Goal: Information Seeking & Learning: Learn about a topic

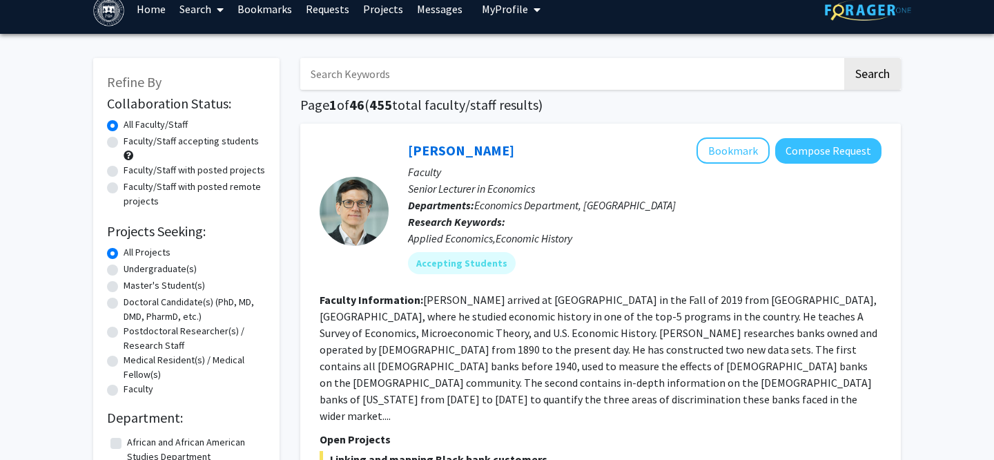
scroll to position [22, 0]
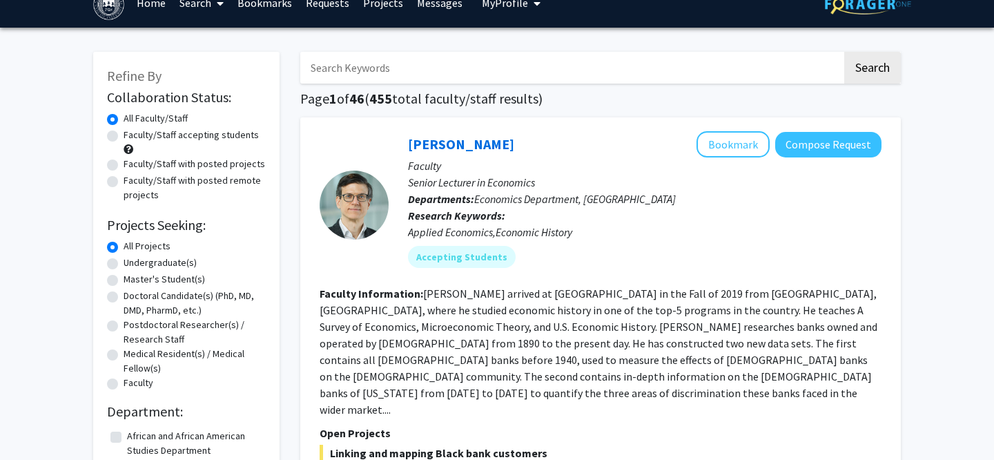
click at [124, 137] on label "Faculty/Staff accepting students" at bounding box center [191, 135] width 135 height 14
click at [124, 137] on input "Faculty/Staff accepting students" at bounding box center [128, 132] width 9 height 9
radio input "true"
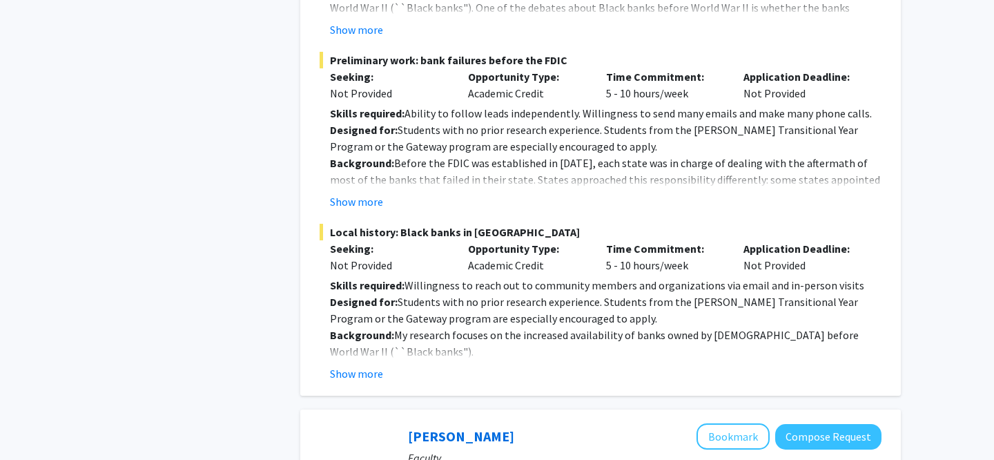
scroll to position [1112, 0]
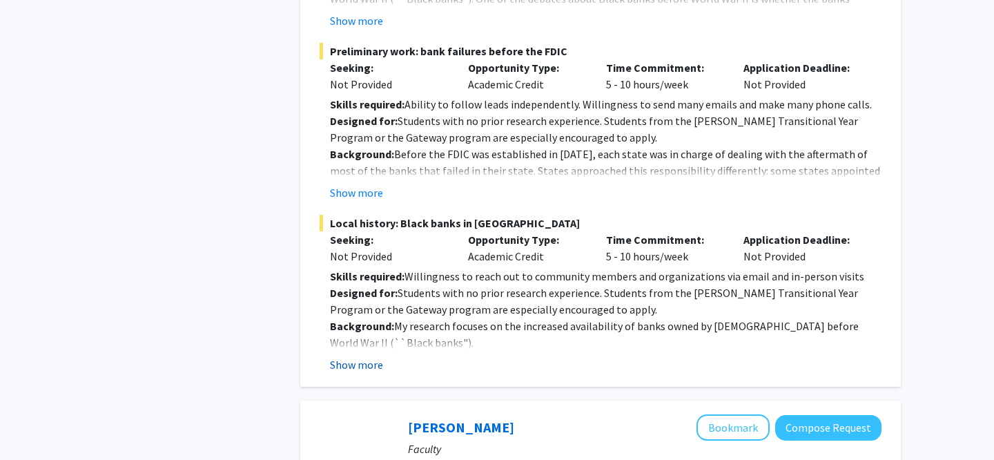
click at [355, 356] on button "Show more" at bounding box center [356, 364] width 53 height 17
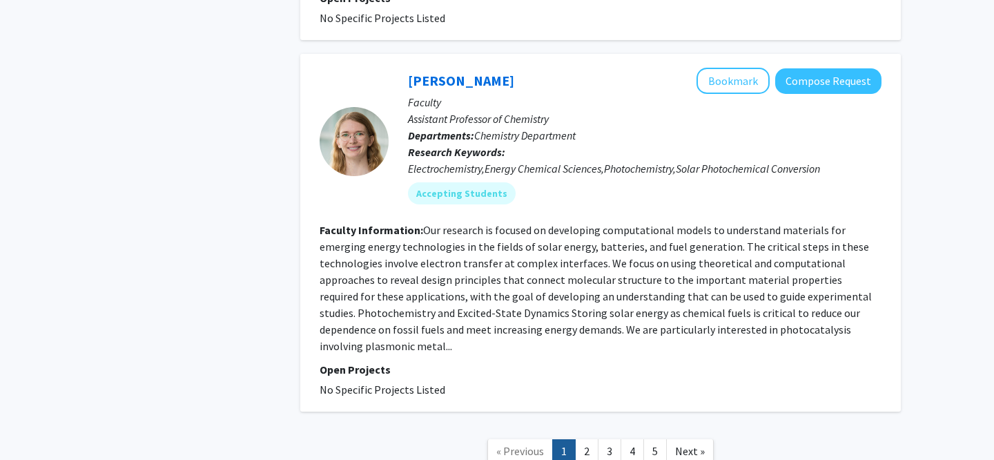
scroll to position [4634, 0]
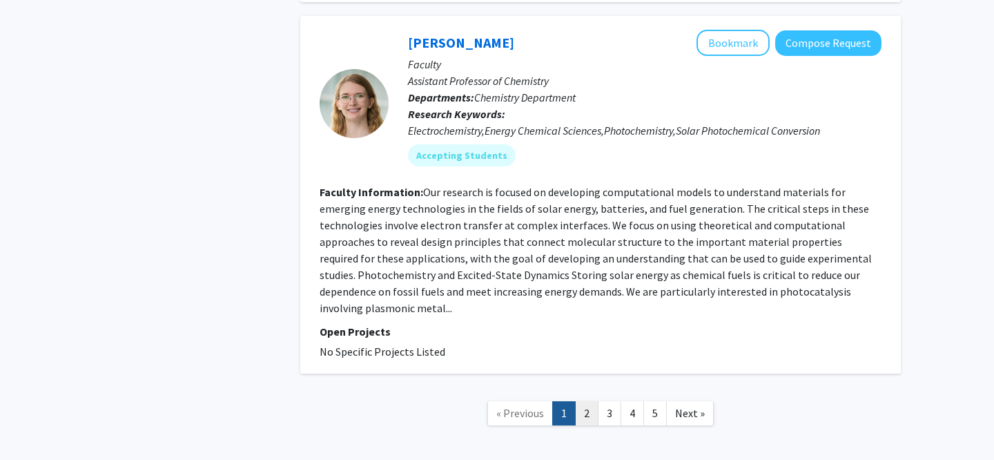
click at [594, 401] on link "2" at bounding box center [586, 413] width 23 height 24
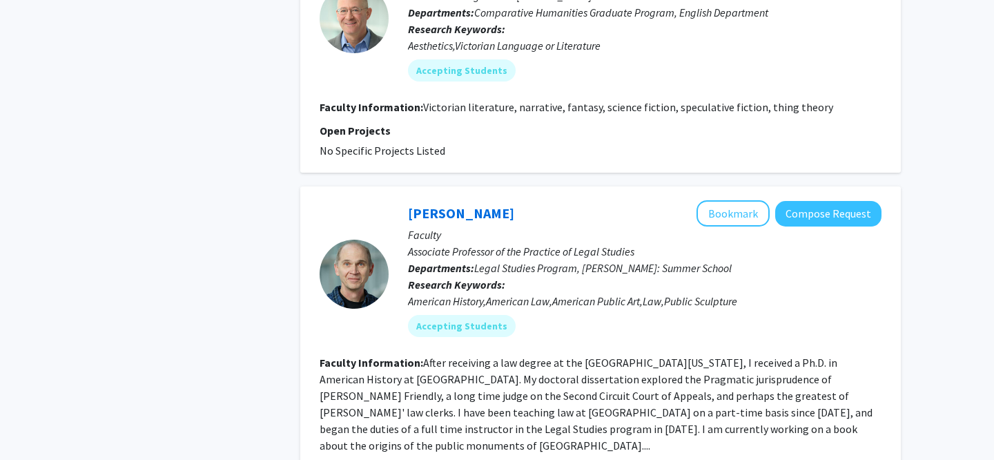
scroll to position [1248, 0]
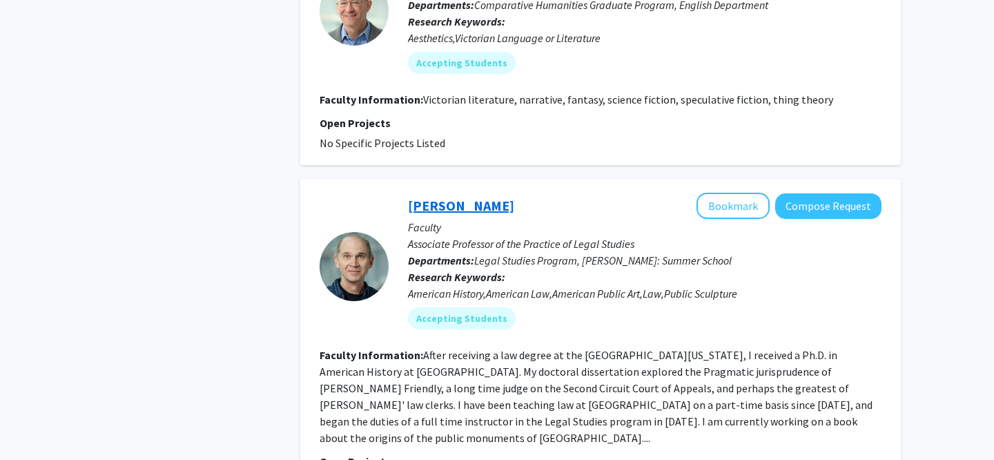
click at [422, 197] on link "[PERSON_NAME]" at bounding box center [461, 205] width 106 height 17
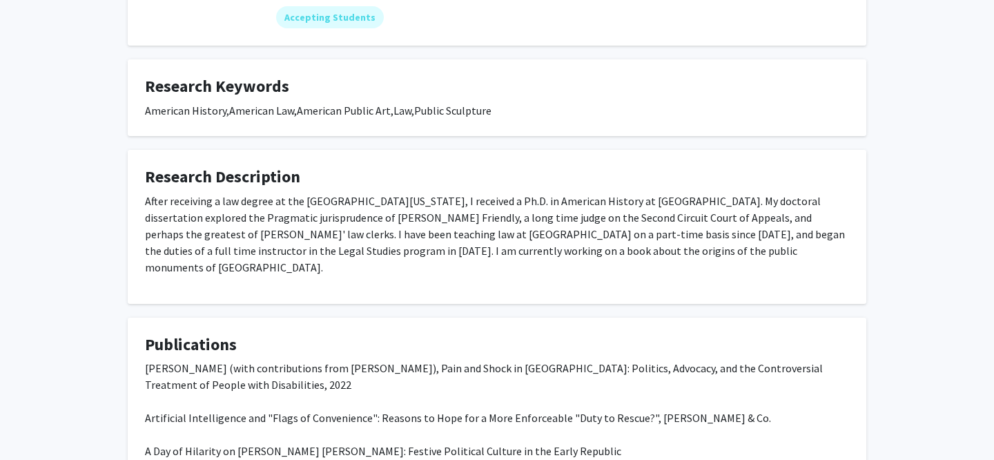
scroll to position [193, 0]
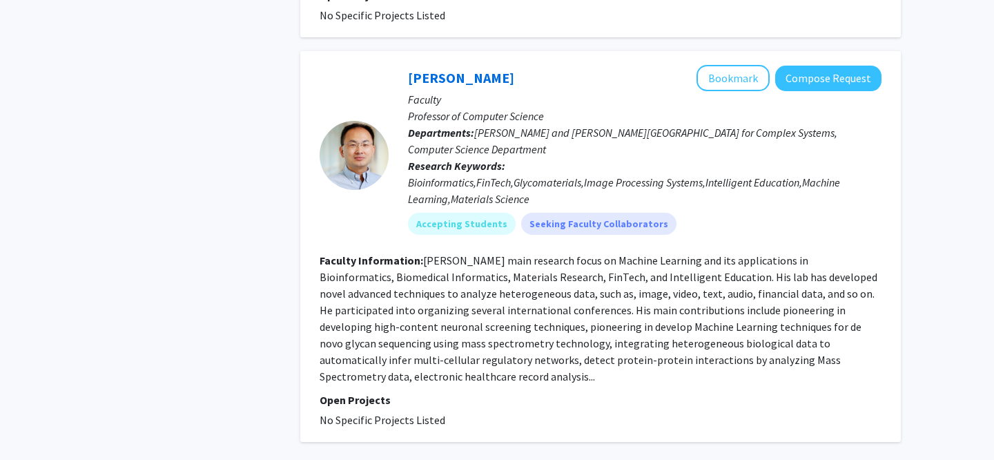
scroll to position [3367, 0]
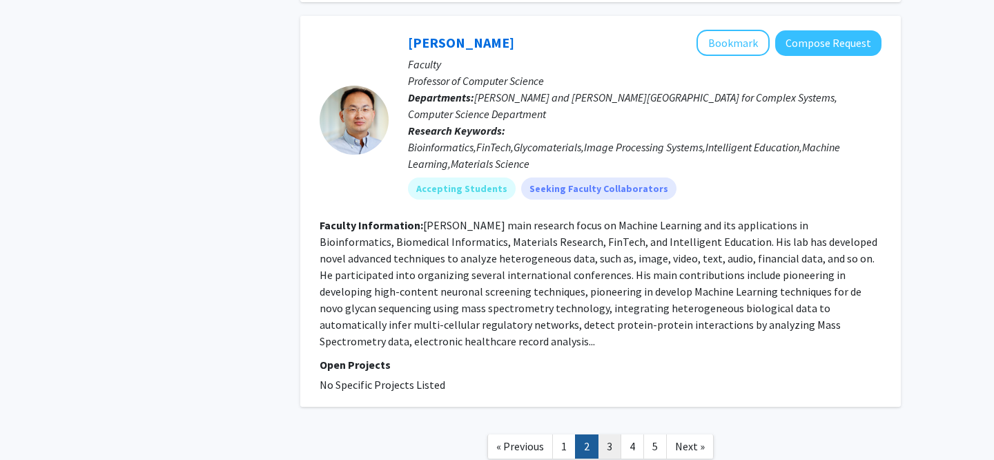
click at [612, 434] on link "3" at bounding box center [609, 446] width 23 height 24
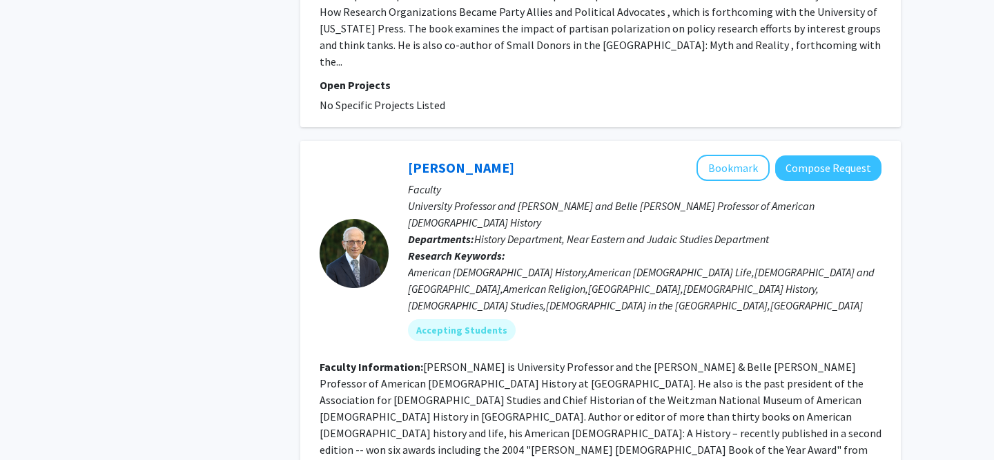
scroll to position [3163, 0]
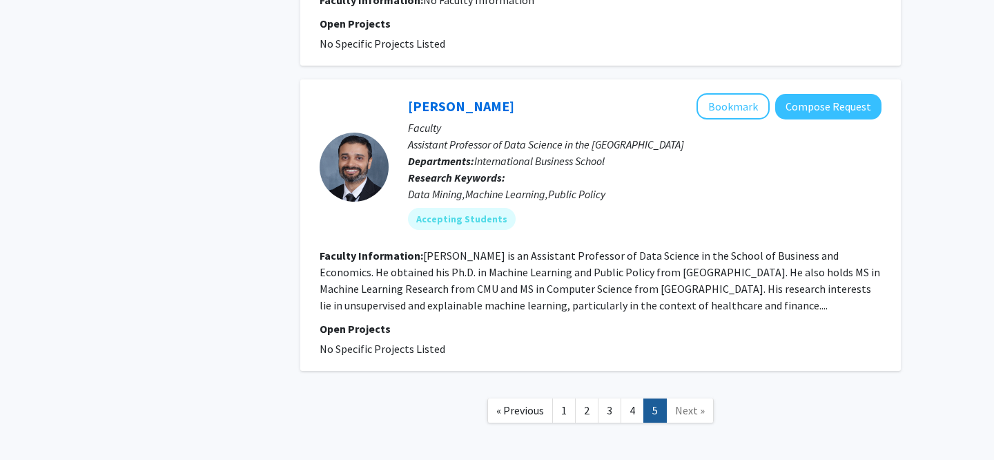
scroll to position [973, 0]
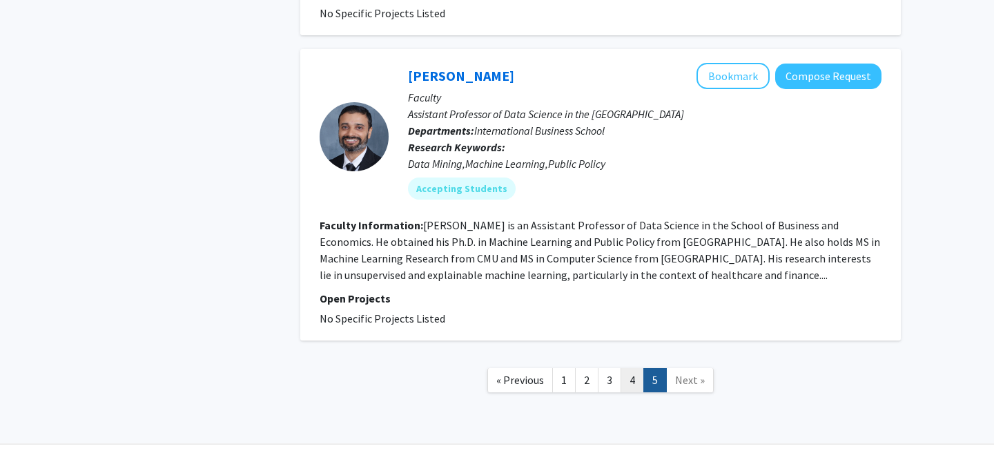
click at [637, 368] on link "4" at bounding box center [632, 380] width 23 height 24
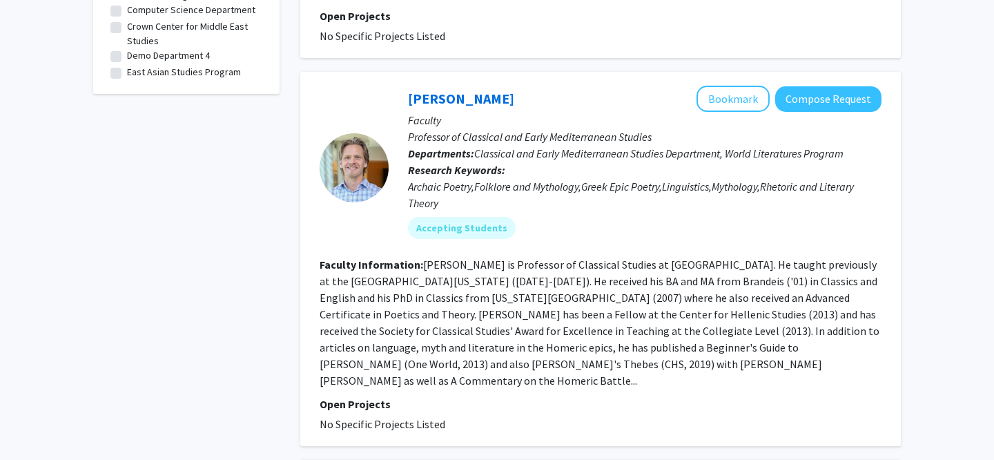
scroll to position [693, 0]
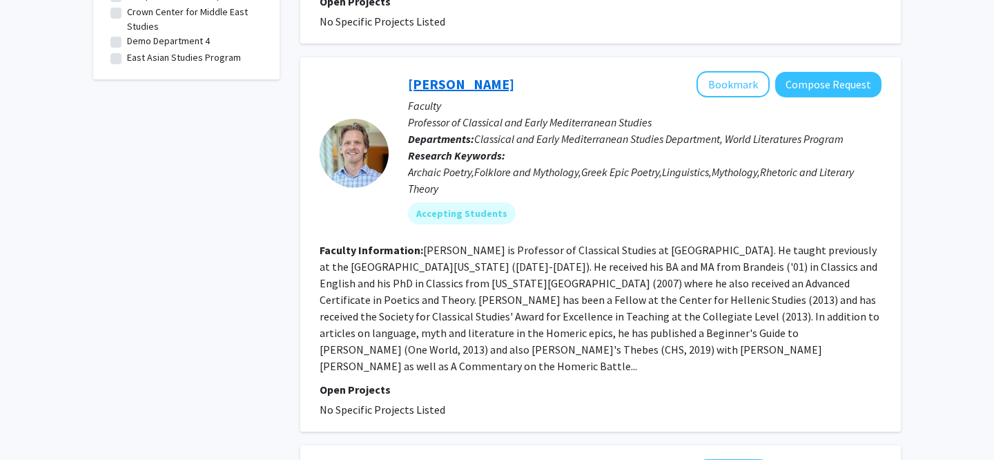
click at [461, 75] on link "[PERSON_NAME]" at bounding box center [461, 83] width 106 height 17
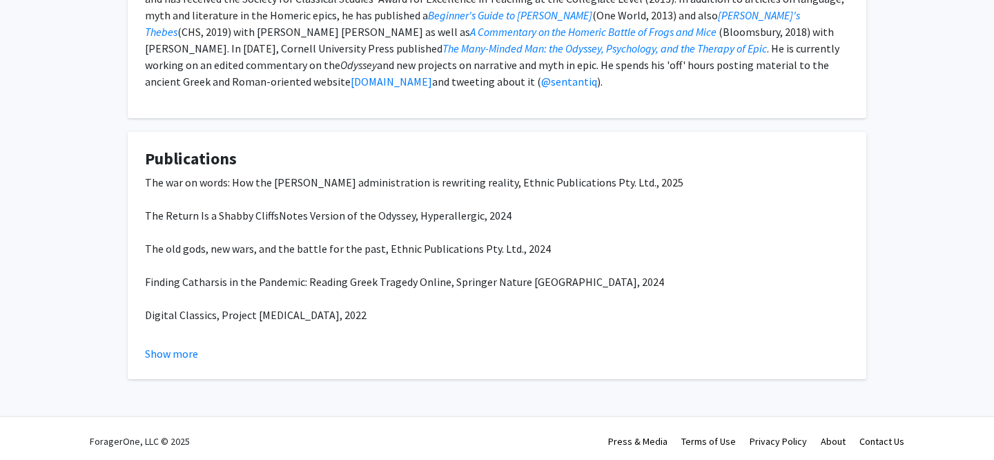
scroll to position [449, 0]
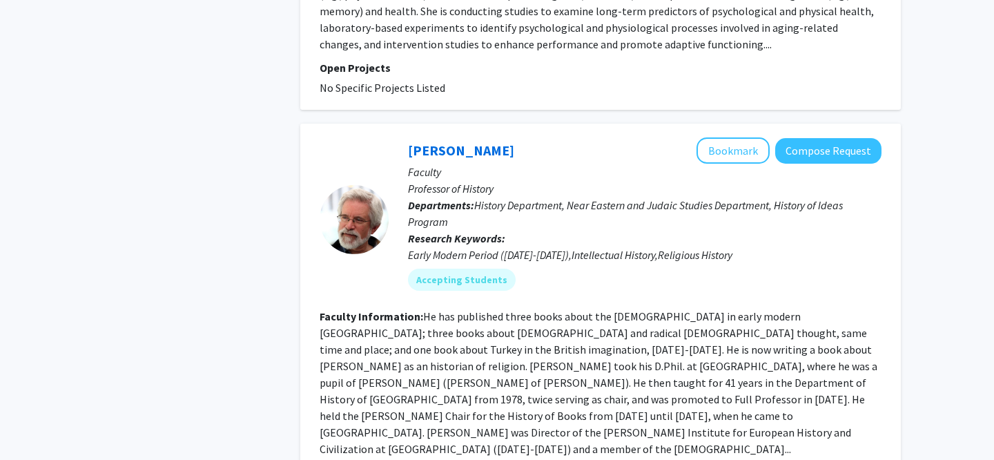
scroll to position [1373, 0]
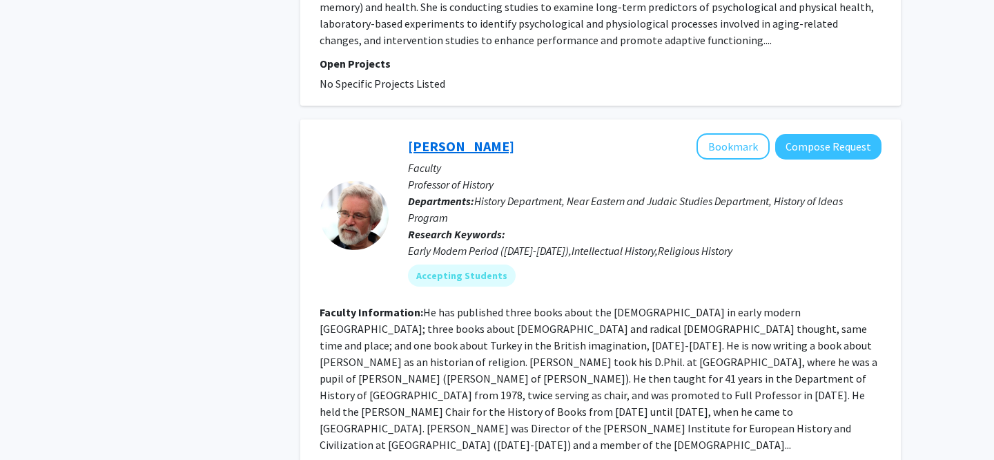
click at [449, 137] on link "[PERSON_NAME]" at bounding box center [461, 145] width 106 height 17
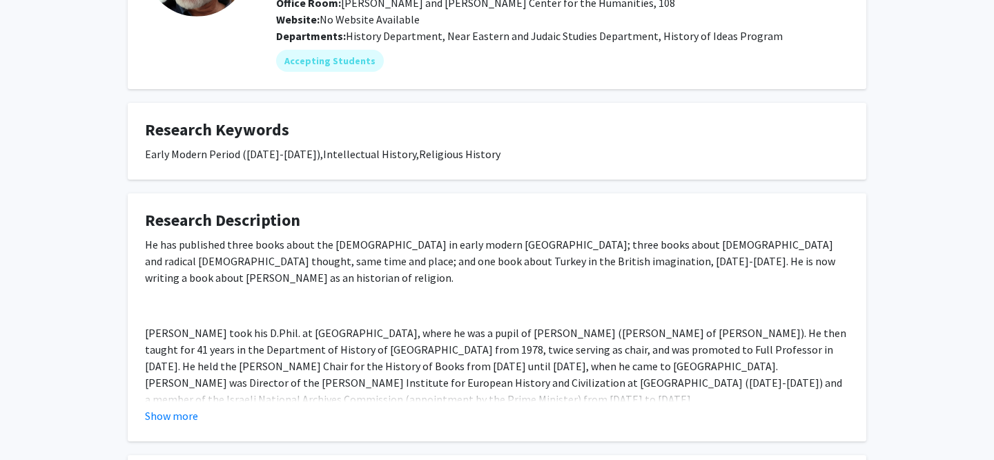
scroll to position [168, 0]
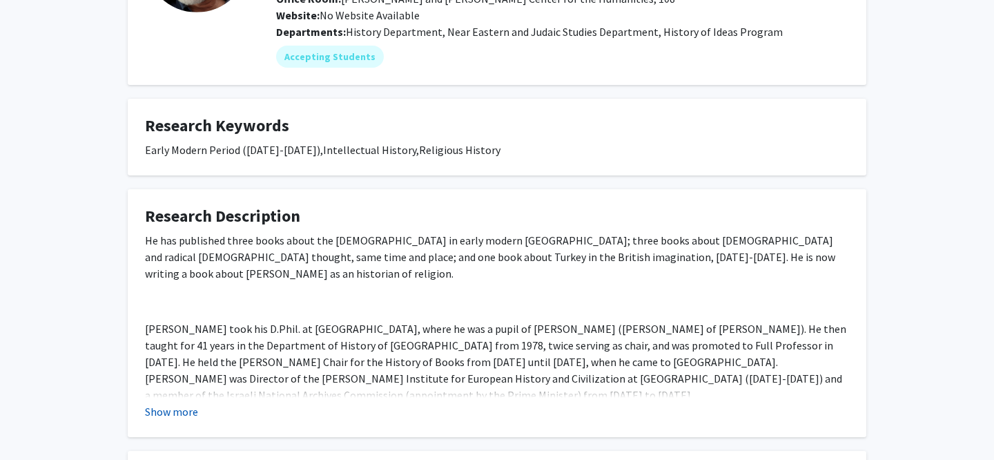
click at [181, 412] on button "Show more" at bounding box center [171, 411] width 53 height 17
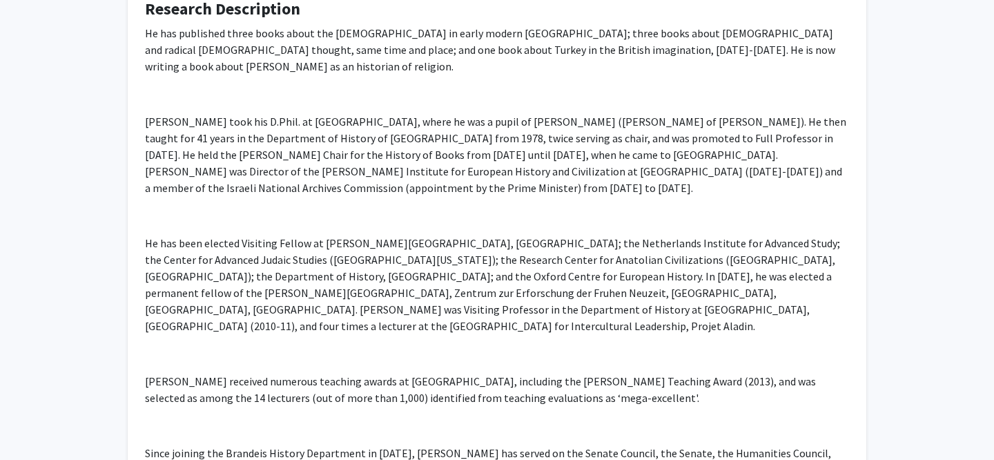
scroll to position [361, 0]
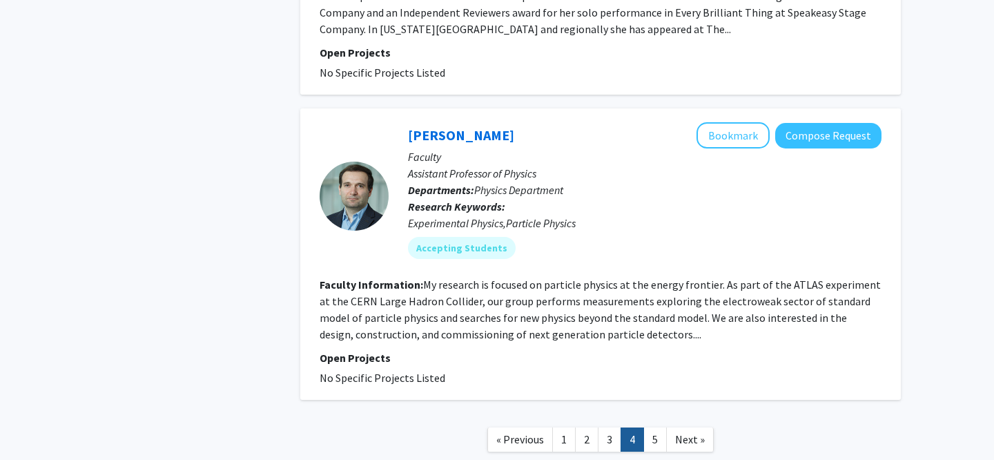
scroll to position [3318, 0]
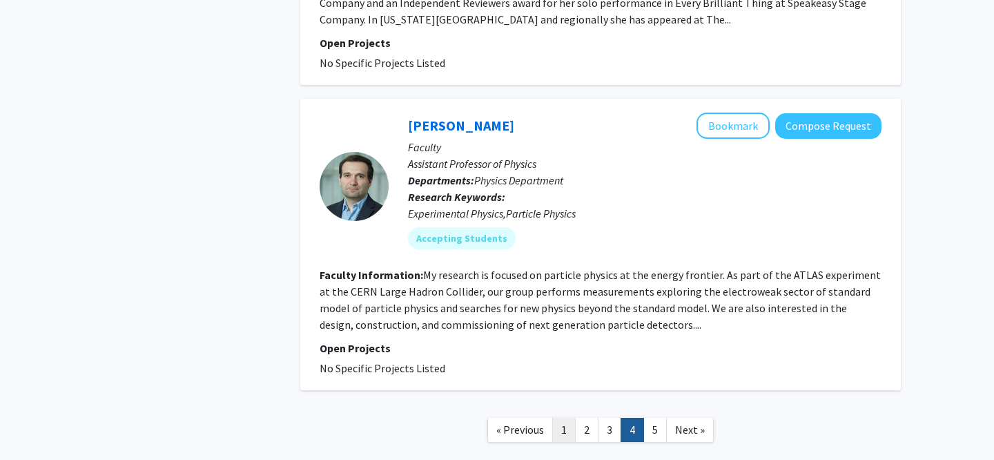
click at [564, 418] on link "1" at bounding box center [563, 430] width 23 height 24
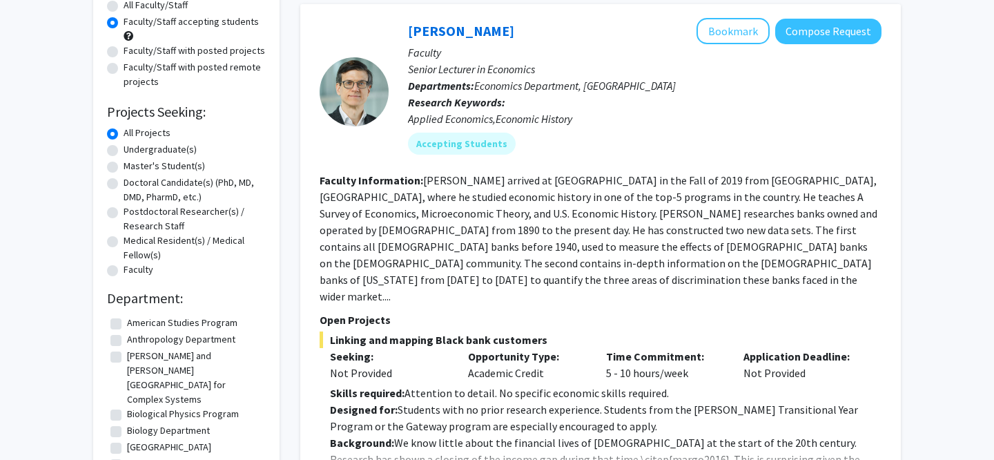
scroll to position [109, 0]
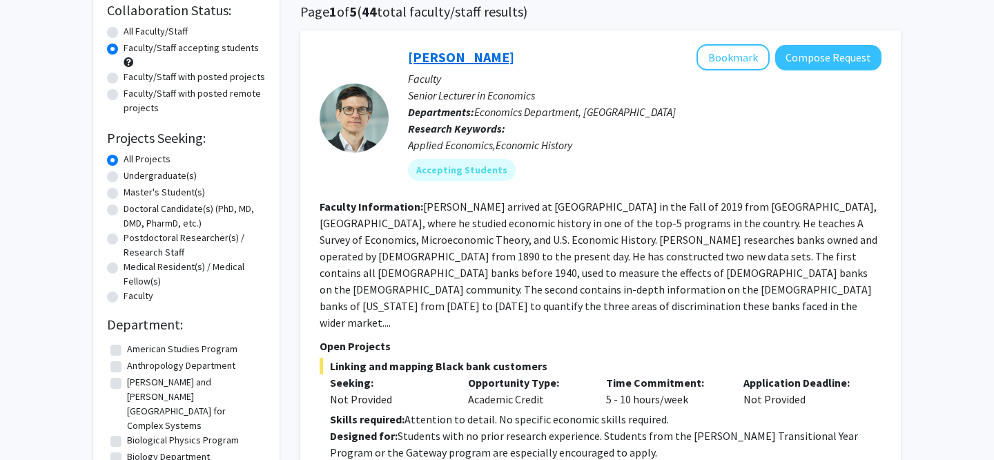
click at [454, 56] on link "[PERSON_NAME]" at bounding box center [461, 56] width 106 height 17
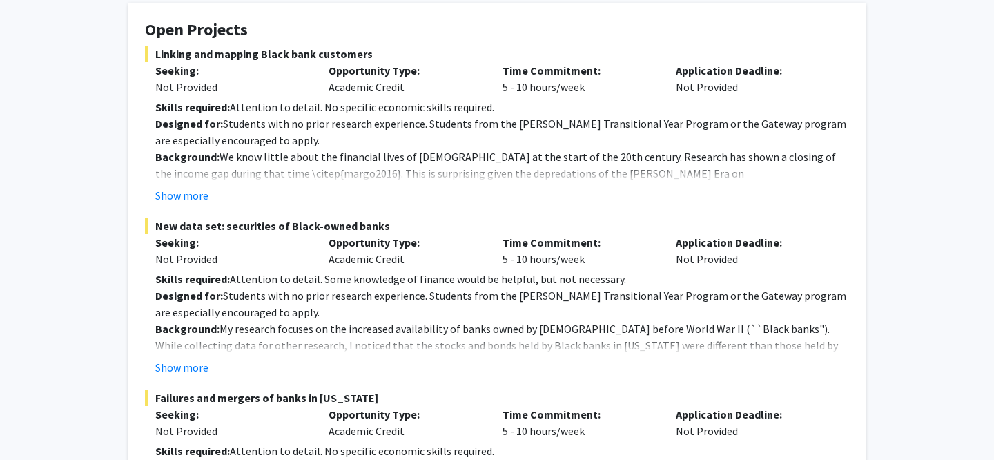
scroll to position [265, 0]
click at [180, 197] on button "Show more" at bounding box center [181, 194] width 53 height 17
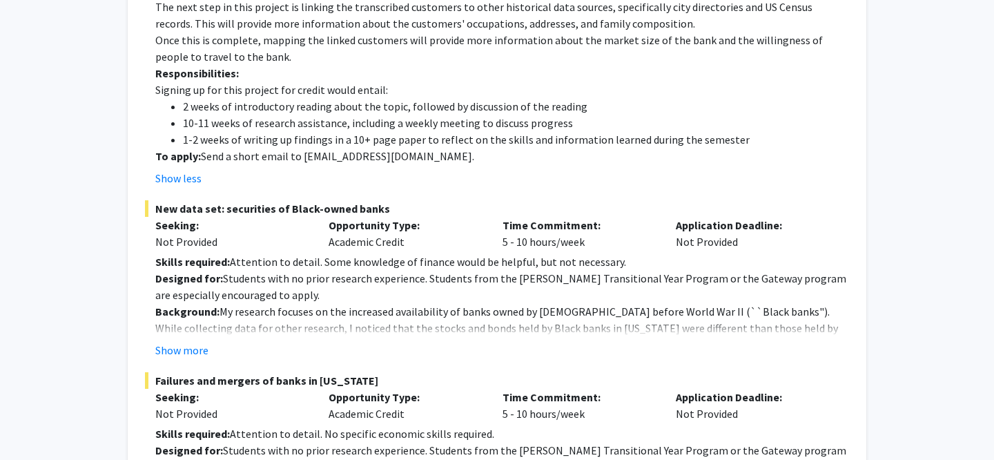
scroll to position [746, 0]
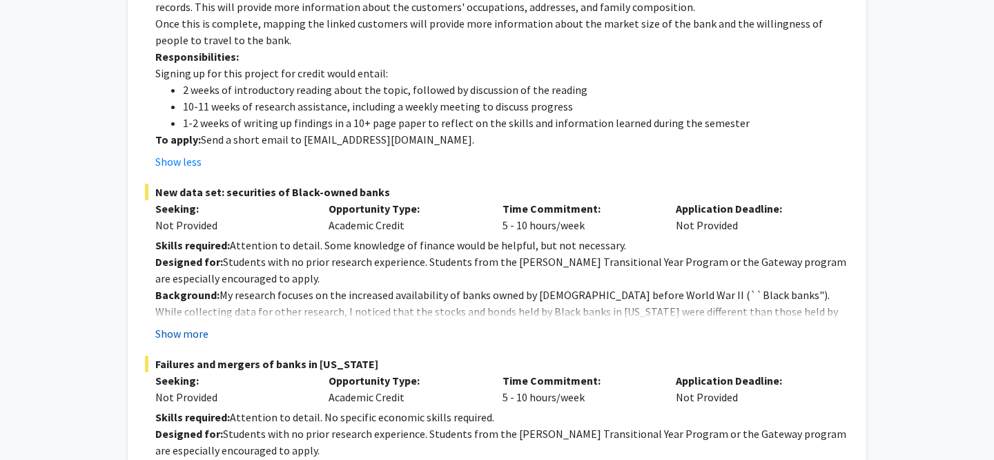
click at [191, 325] on button "Show more" at bounding box center [181, 333] width 53 height 17
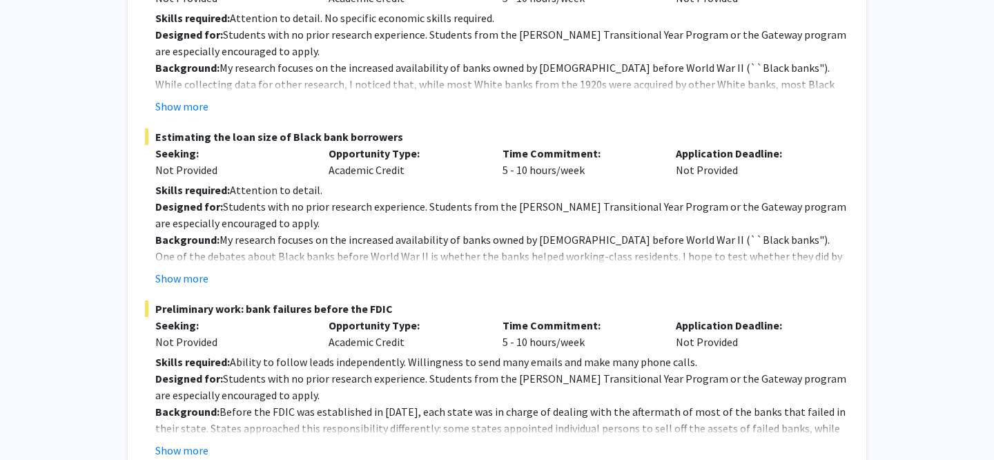
scroll to position [1330, 0]
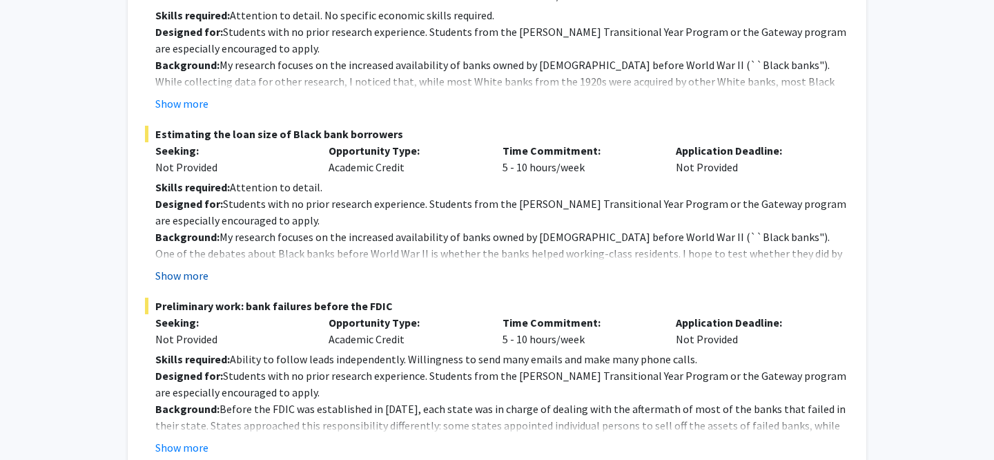
click at [182, 267] on button "Show more" at bounding box center [181, 275] width 53 height 17
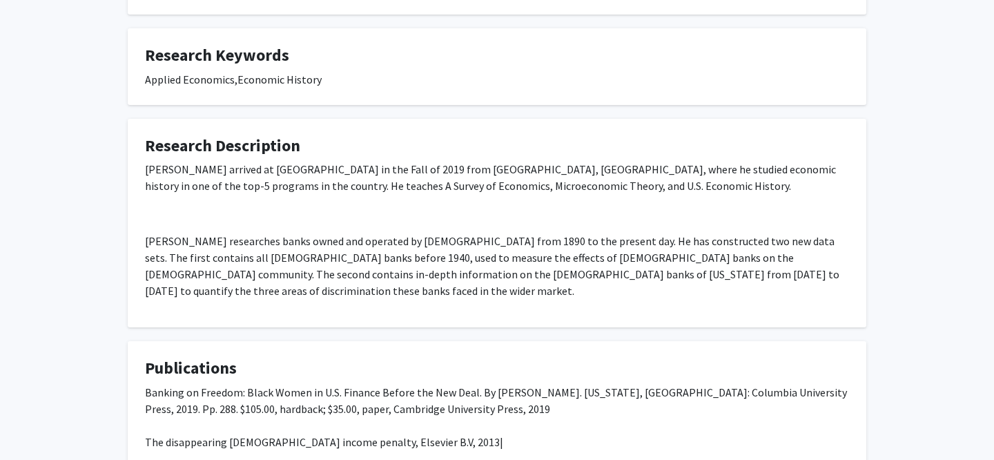
scroll to position [2121, 0]
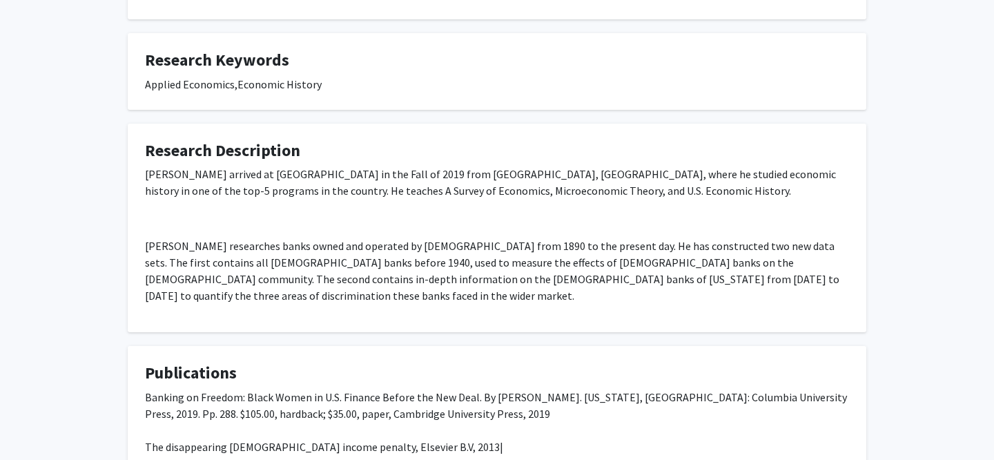
click at [155, 390] on span "Banking on Freedom: Black Women in U.S. Finance Before the New Deal. By [PERSON…" at bounding box center [496, 405] width 702 height 30
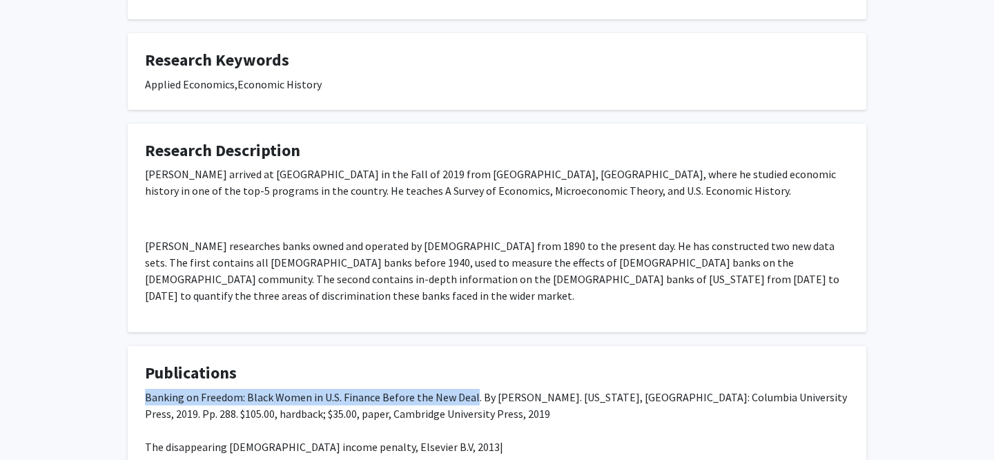
drag, startPoint x: 155, startPoint y: 360, endPoint x: 458, endPoint y: 360, distance: 303.1
click at [458, 390] on span "Banking on Freedom: Black Women in U.S. Finance Before the New Deal. By [PERSON…" at bounding box center [496, 405] width 702 height 30
copy span "Banking on Freedom: Black Women in U.S. Finance Before the New Deal"
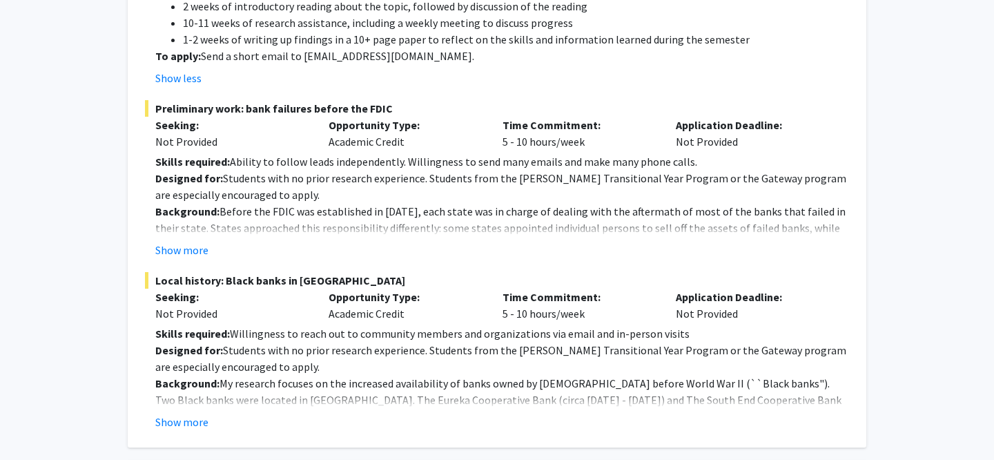
scroll to position [1721, 0]
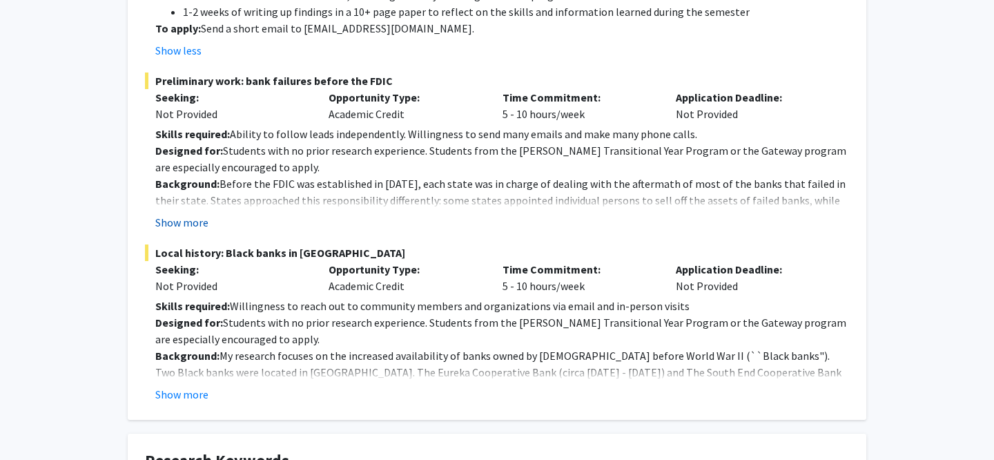
click at [173, 214] on button "Show more" at bounding box center [181, 222] width 53 height 17
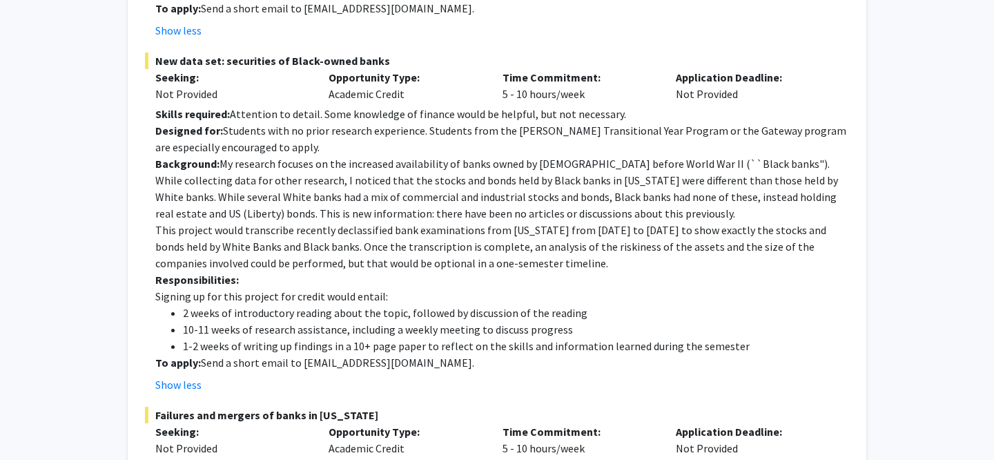
scroll to position [678, 0]
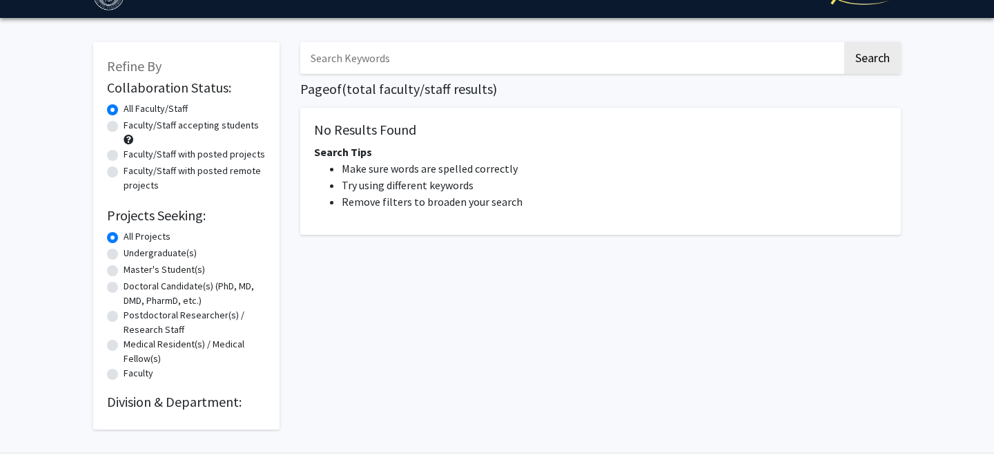
scroll to position [32, 0]
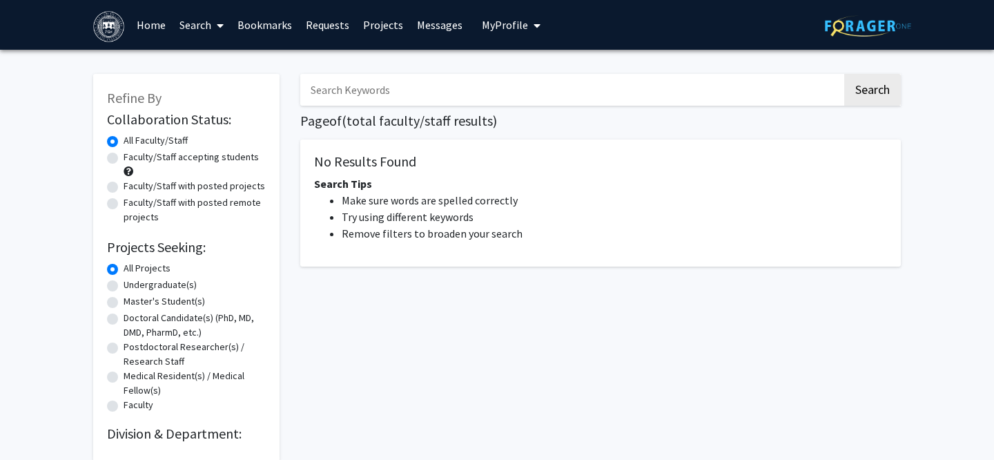
click at [59, 220] on div "Refine By Collaboration Status: Collaboration Status All Faculty/Staff Collabor…" at bounding box center [497, 271] width 994 height 443
click at [124, 157] on label "Faculty/Staff accepting students" at bounding box center [191, 157] width 135 height 14
click at [124, 157] on input "Faculty/Staff accepting students" at bounding box center [128, 154] width 9 height 9
radio input "true"
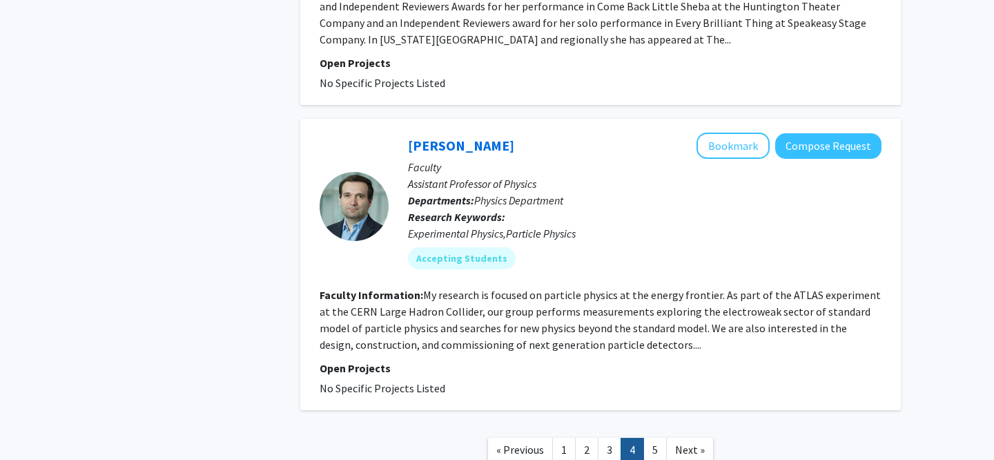
scroll to position [3318, 0]
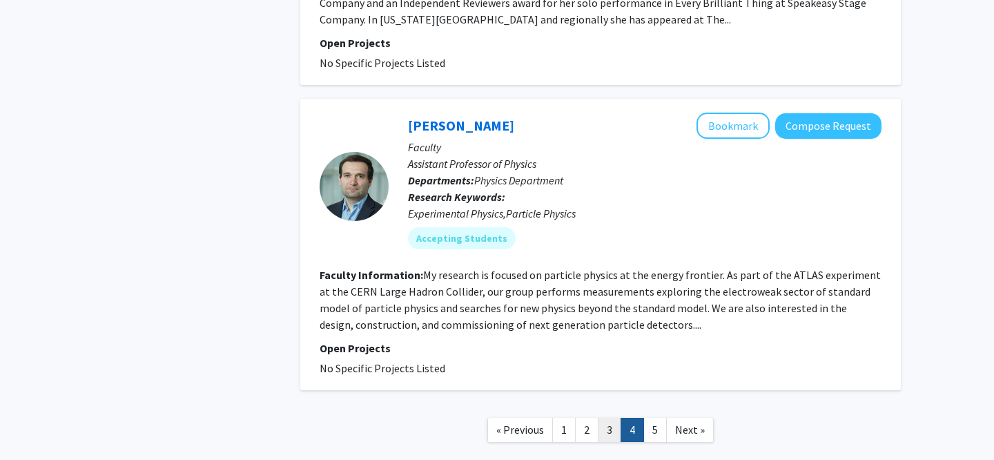
click at [610, 418] on link "3" at bounding box center [609, 430] width 23 height 24
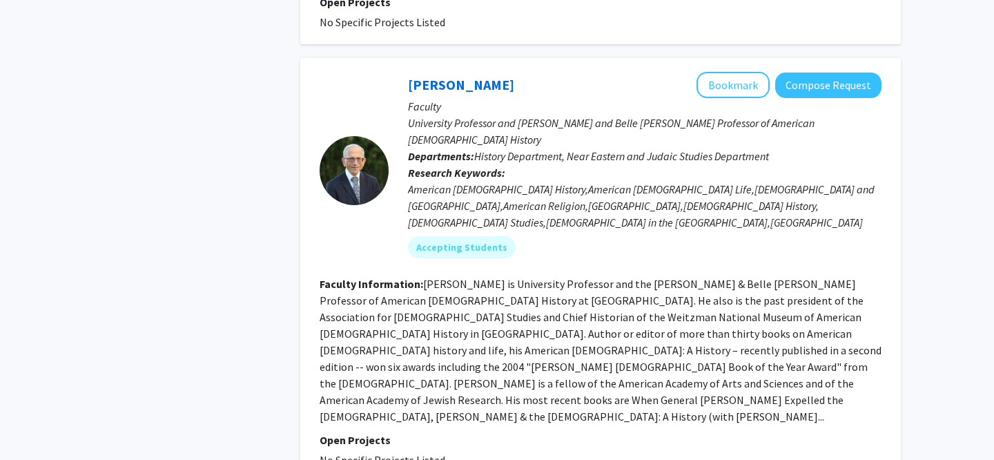
scroll to position [3242, 0]
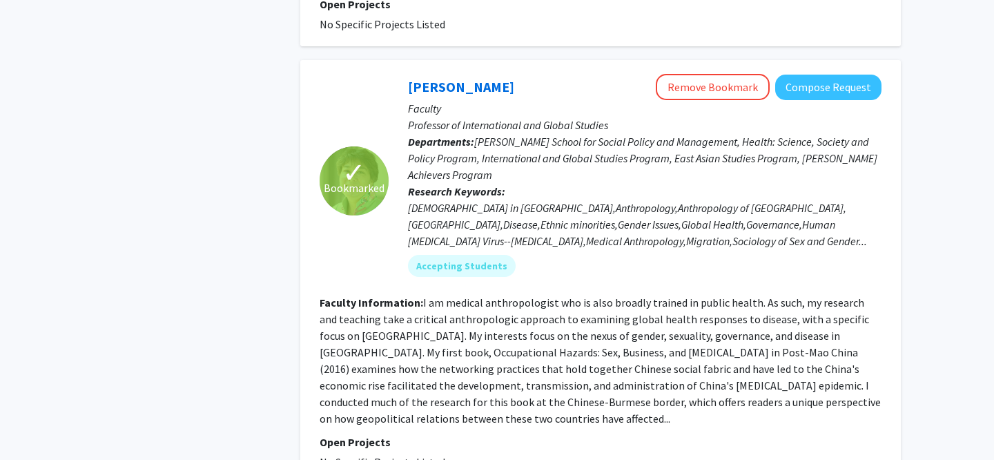
scroll to position [2078, 0]
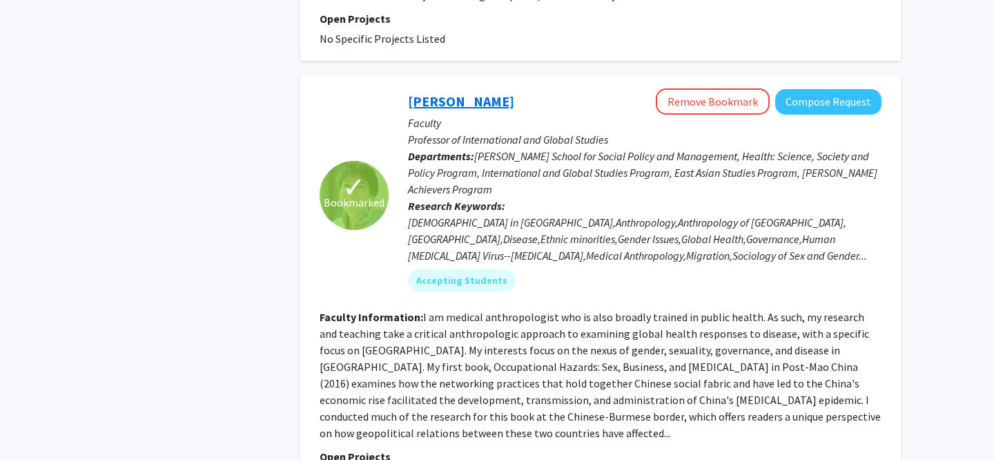
click at [450, 93] on link "[PERSON_NAME]" at bounding box center [461, 101] width 106 height 17
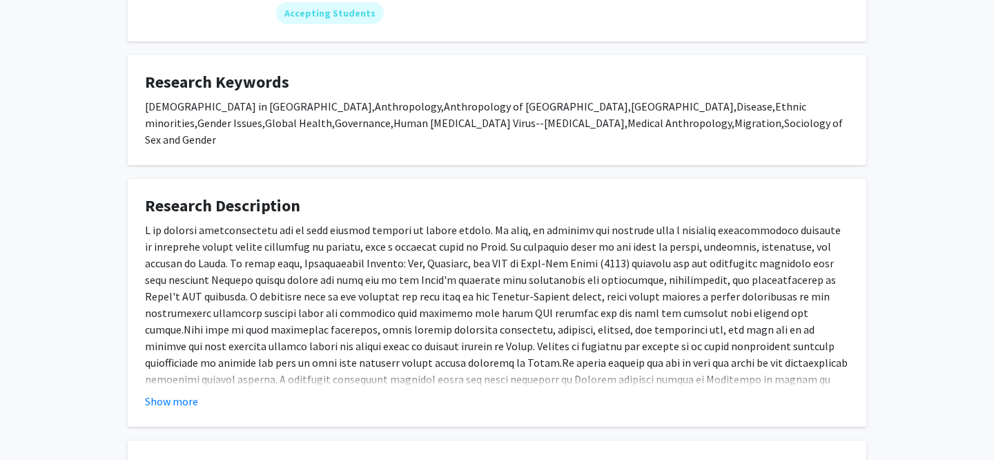
scroll to position [248, 0]
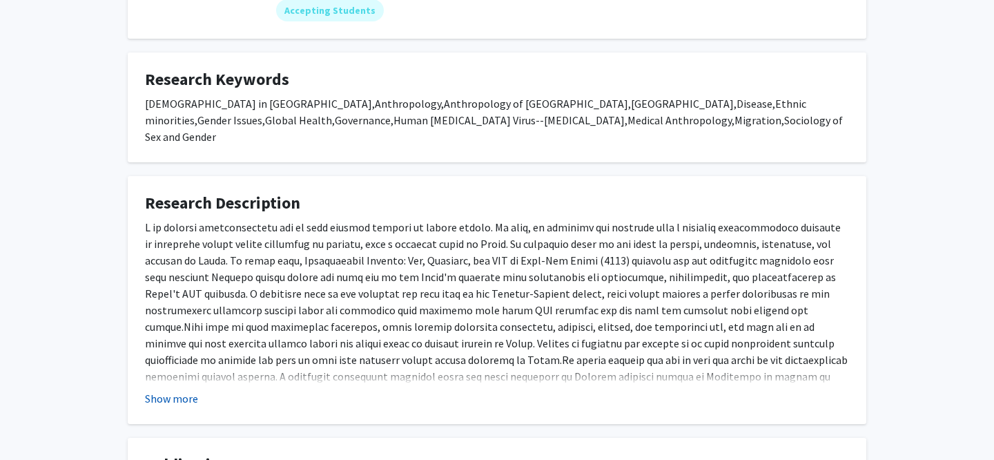
click at [173, 390] on button "Show more" at bounding box center [171, 398] width 53 height 17
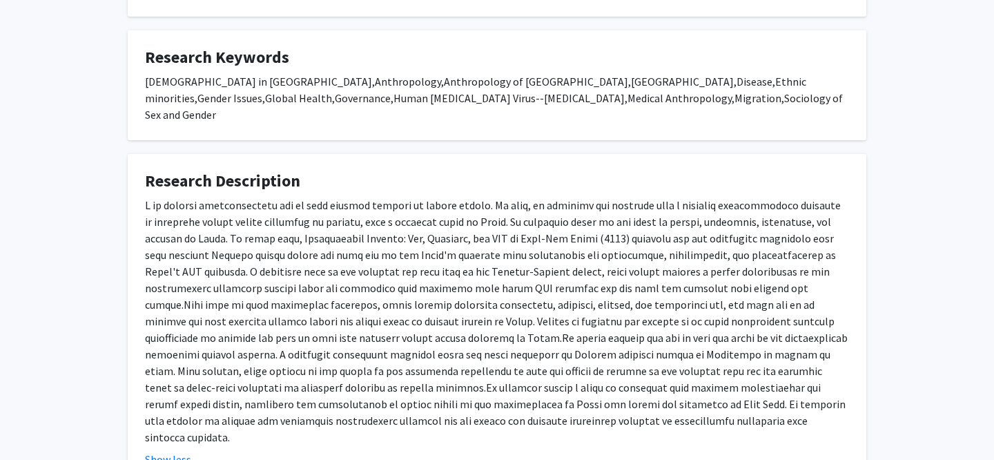
scroll to position [272, 0]
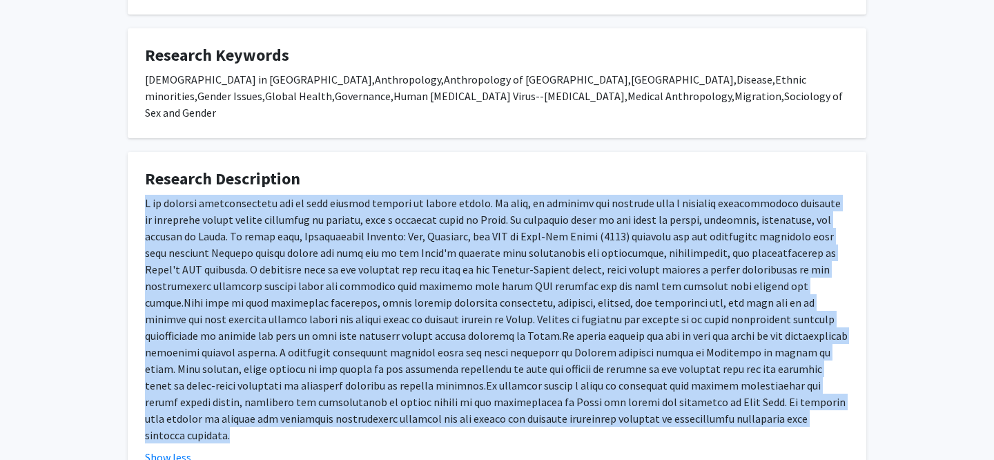
drag, startPoint x: 570, startPoint y: 385, endPoint x: 111, endPoint y: 176, distance: 504.6
click at [111, 176] on div "[PERSON_NAME] Remove Bookmark Compose Request Titles: Professor of Internationa…" at bounding box center [497, 283] width 994 height 1011
copy div "I am medical anthropologist who is also broadly trained in public health. As su…"
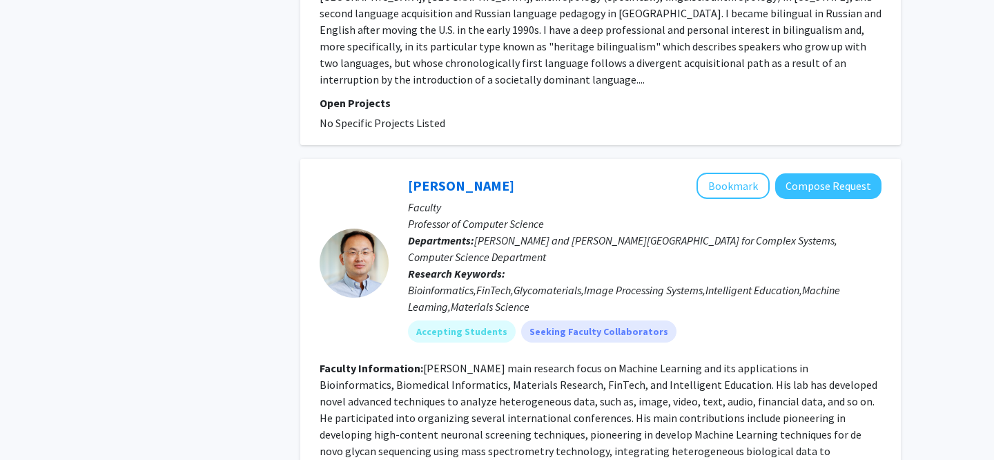
scroll to position [3367, 0]
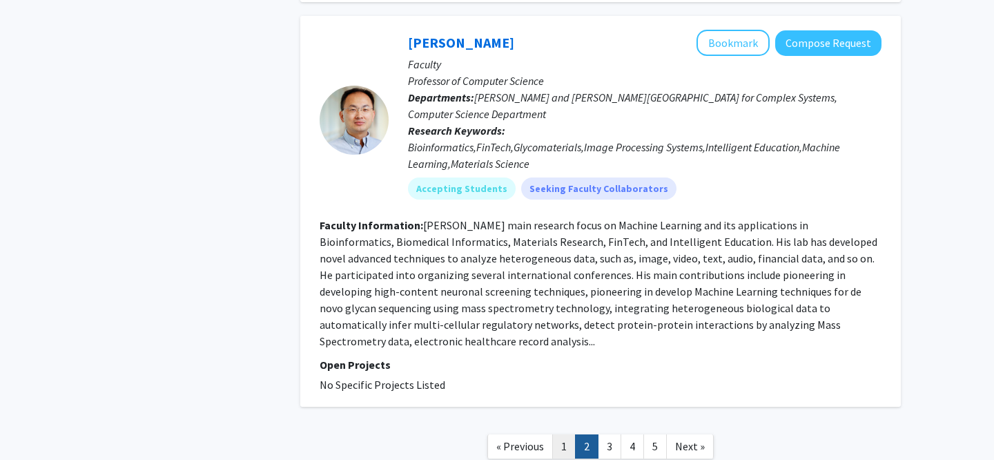
click at [563, 434] on link "1" at bounding box center [563, 446] width 23 height 24
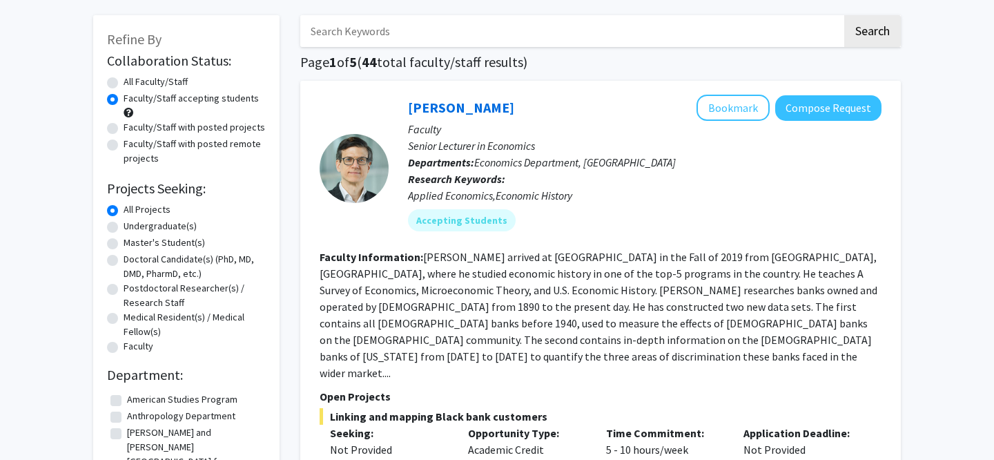
scroll to position [59, 0]
click at [439, 105] on link "[PERSON_NAME]" at bounding box center [461, 106] width 106 height 17
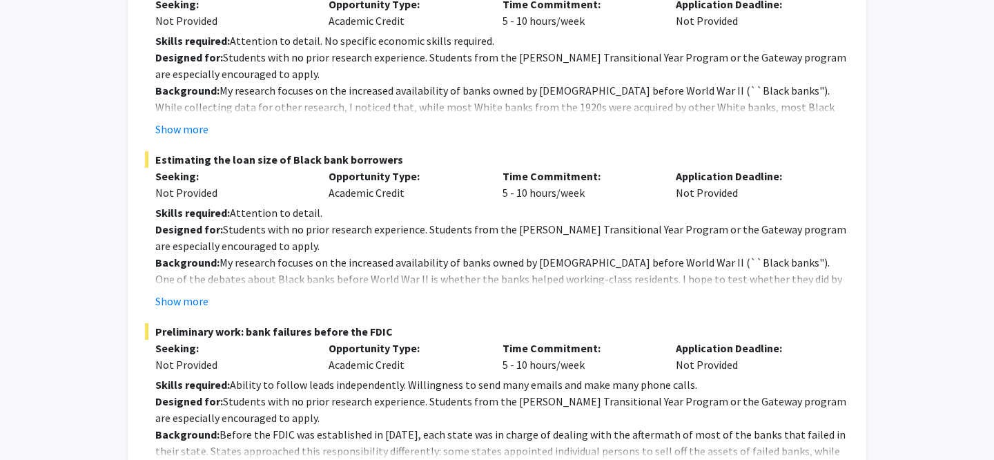
scroll to position [665, 0]
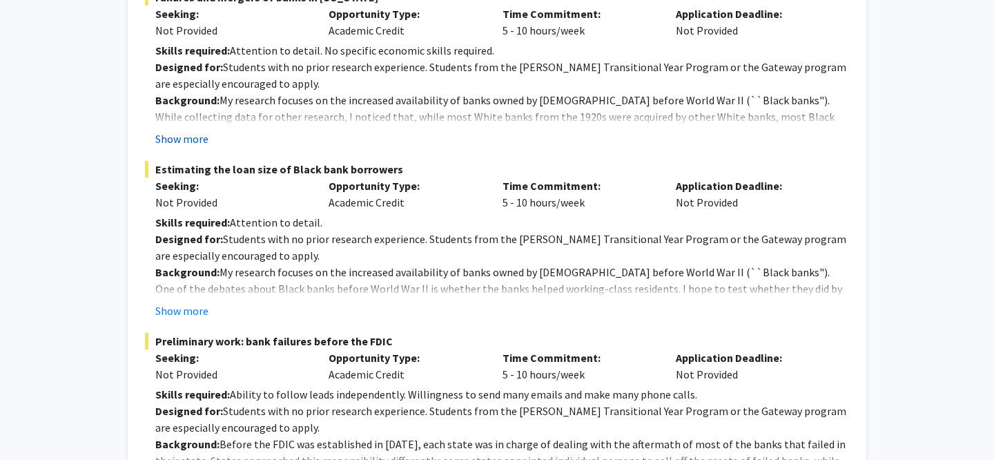
click at [191, 142] on button "Show more" at bounding box center [181, 138] width 53 height 17
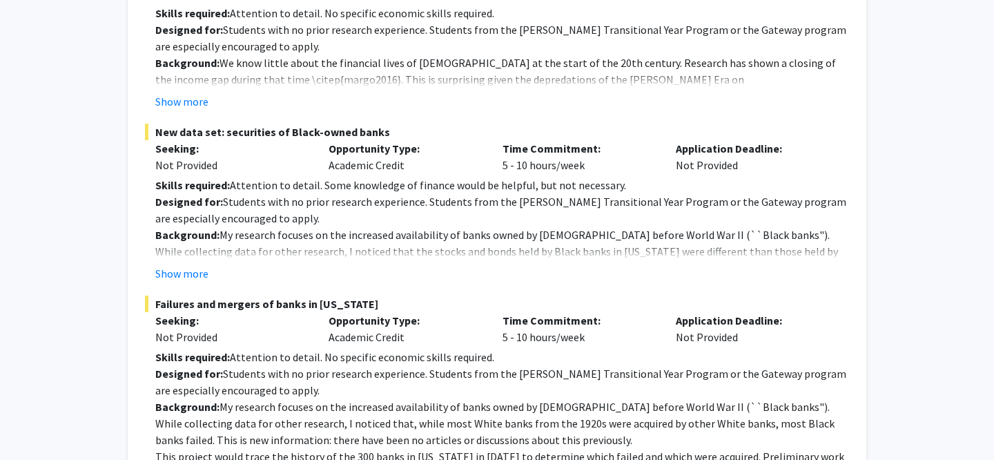
scroll to position [347, 0]
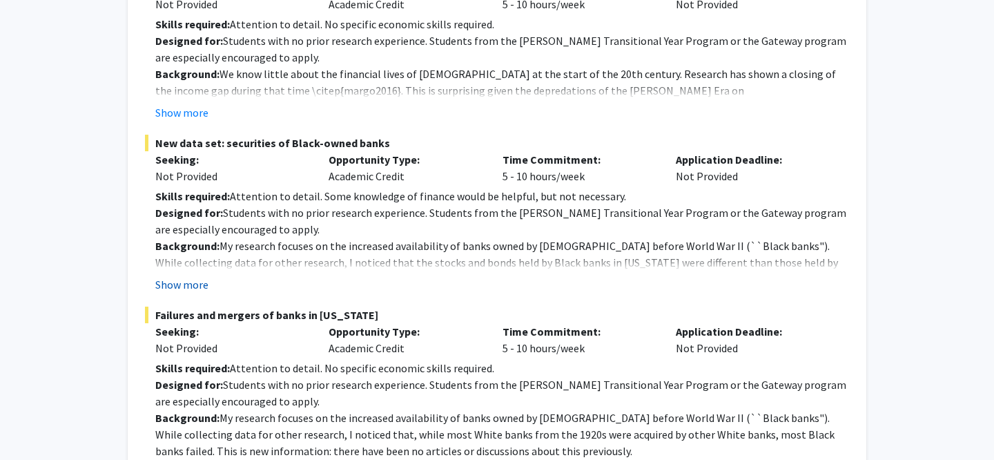
click at [194, 281] on button "Show more" at bounding box center [181, 284] width 53 height 17
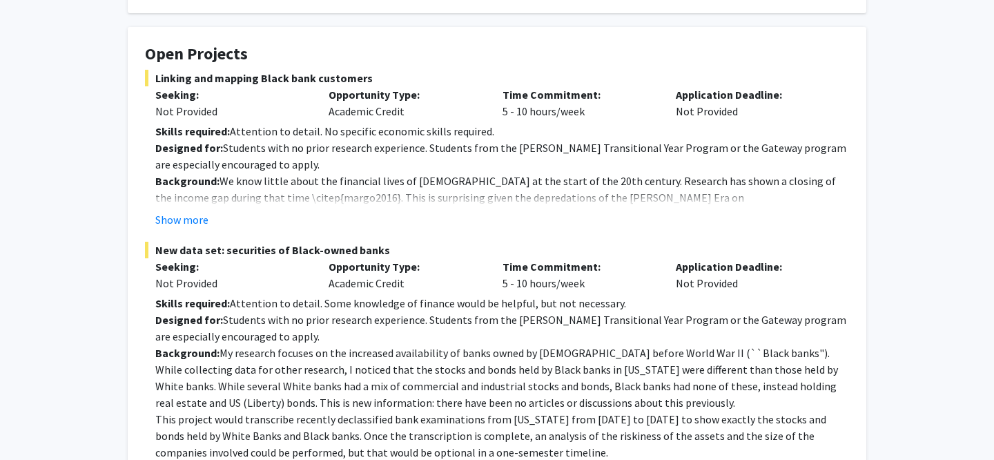
scroll to position [235, 0]
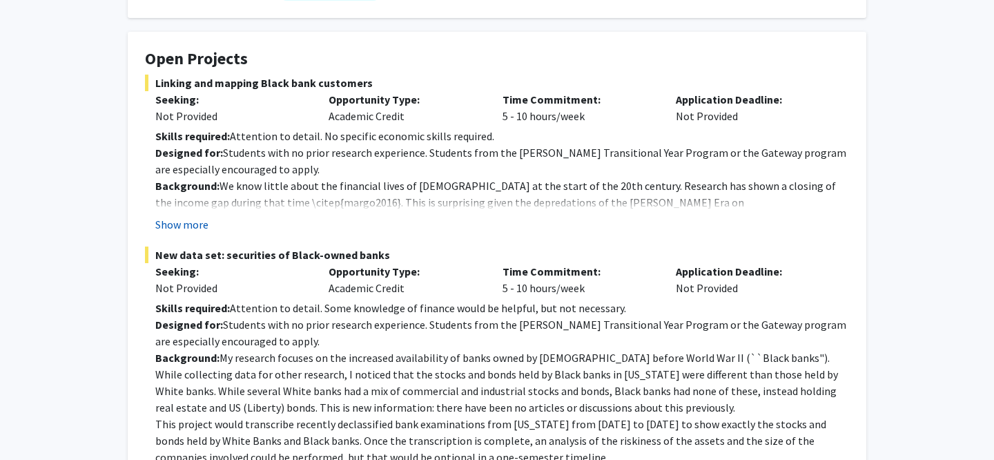
click at [184, 223] on button "Show more" at bounding box center [181, 224] width 53 height 17
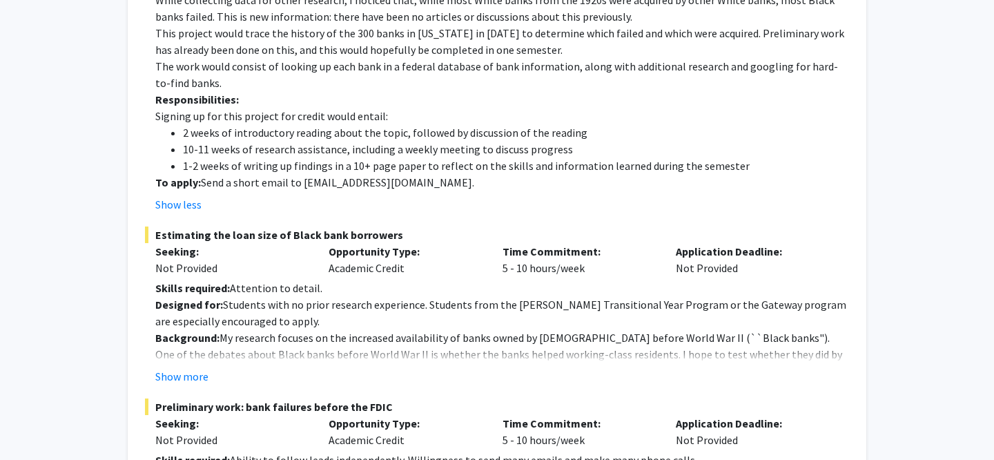
scroll to position [1413, 0]
click at [186, 367] on button "Show more" at bounding box center [181, 375] width 53 height 17
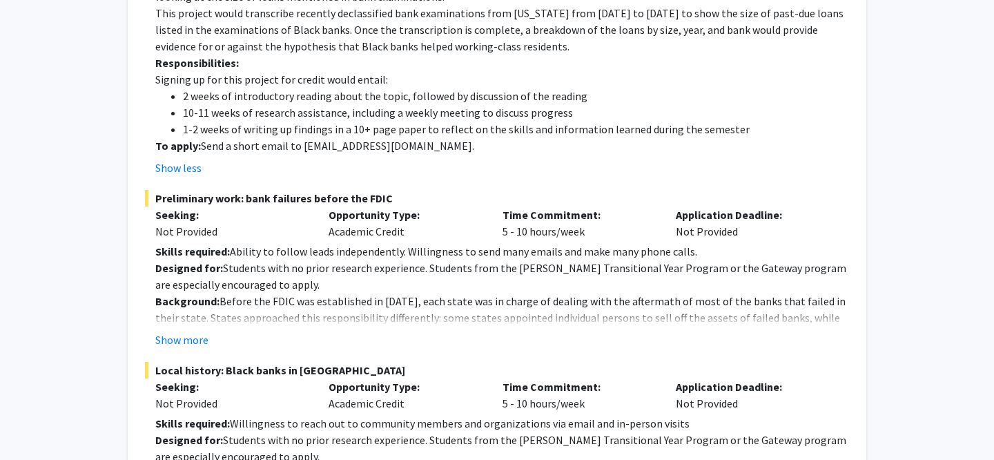
scroll to position [1786, 0]
click at [177, 331] on button "Show more" at bounding box center [181, 339] width 53 height 17
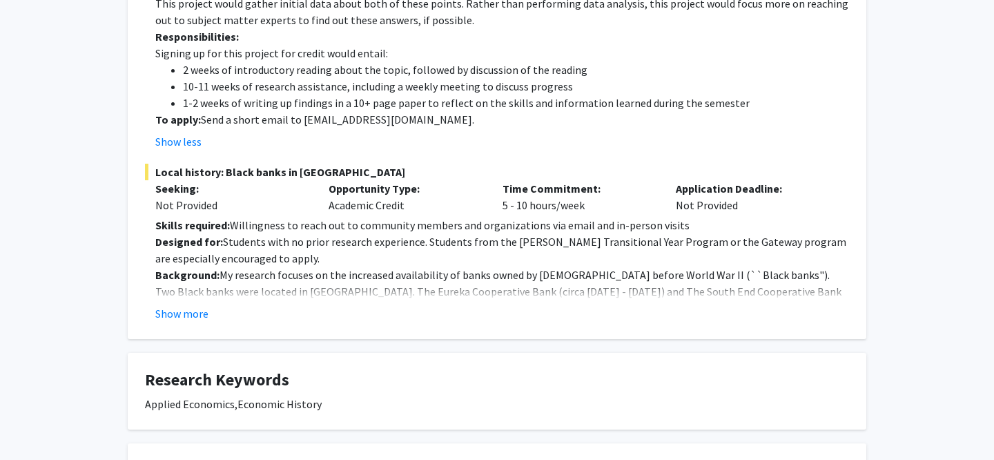
scroll to position [2201, 0]
click at [173, 304] on button "Show more" at bounding box center [181, 312] width 53 height 17
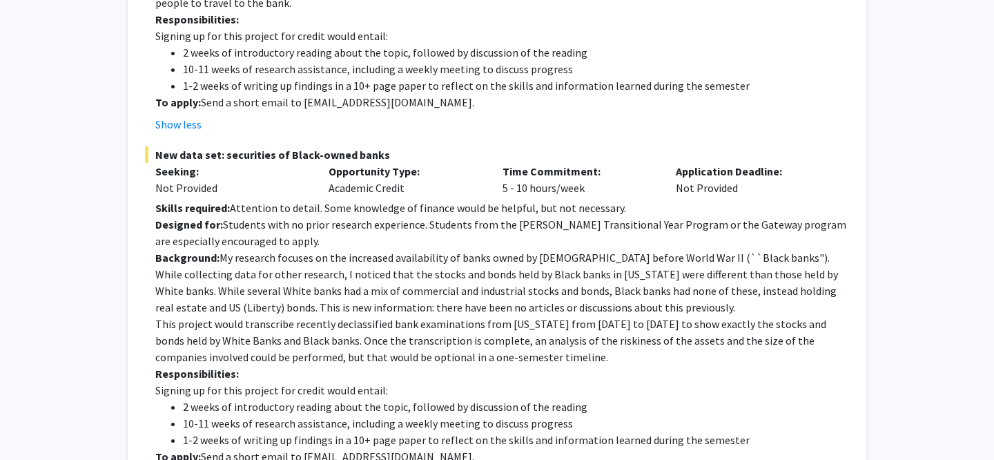
scroll to position [786, 0]
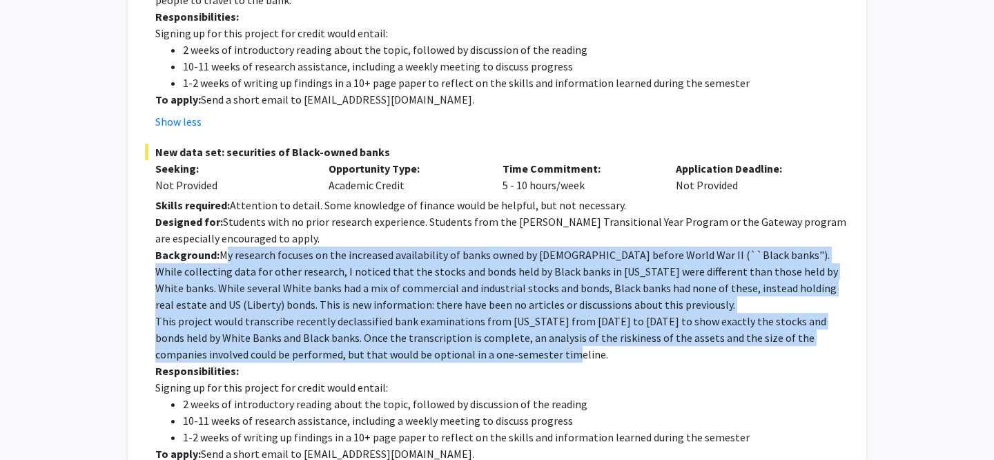
drag, startPoint x: 224, startPoint y: 217, endPoint x: 496, endPoint y: 315, distance: 288.9
click at [496, 315] on div "Skills required: Attention to detail. Some knowledge of finance would be helpfu…" at bounding box center [502, 329] width 694 height 265
copy div "My research focuses on the increased availability of banks owned by [DEMOGRAPHI…"
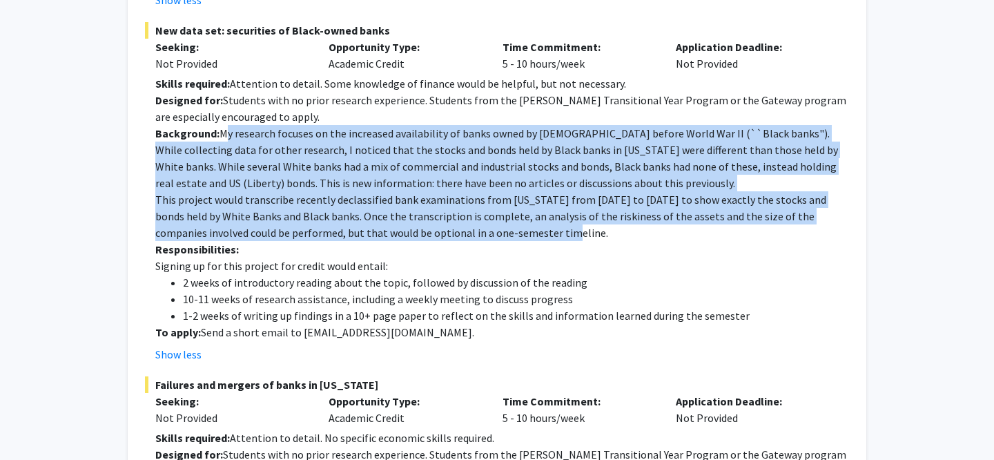
scroll to position [916, 0]
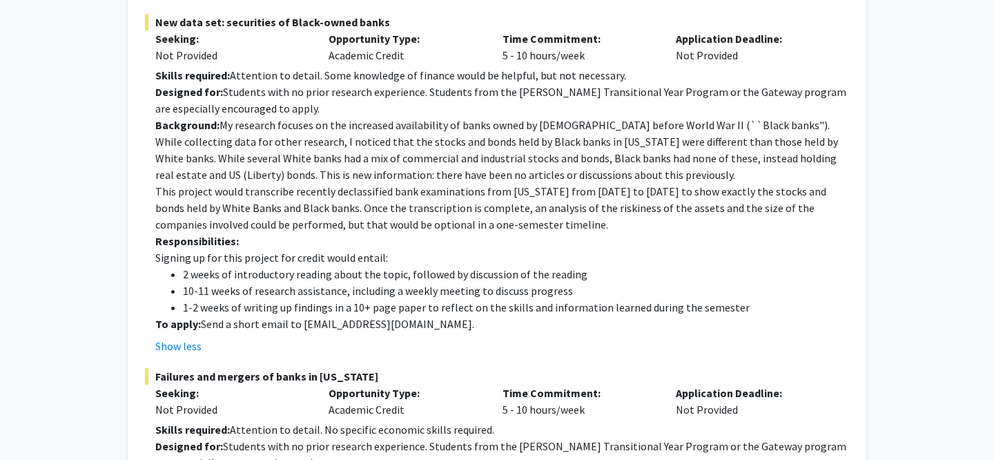
click at [164, 249] on p "Signing up for this project for credit would entail:" at bounding box center [502, 257] width 694 height 17
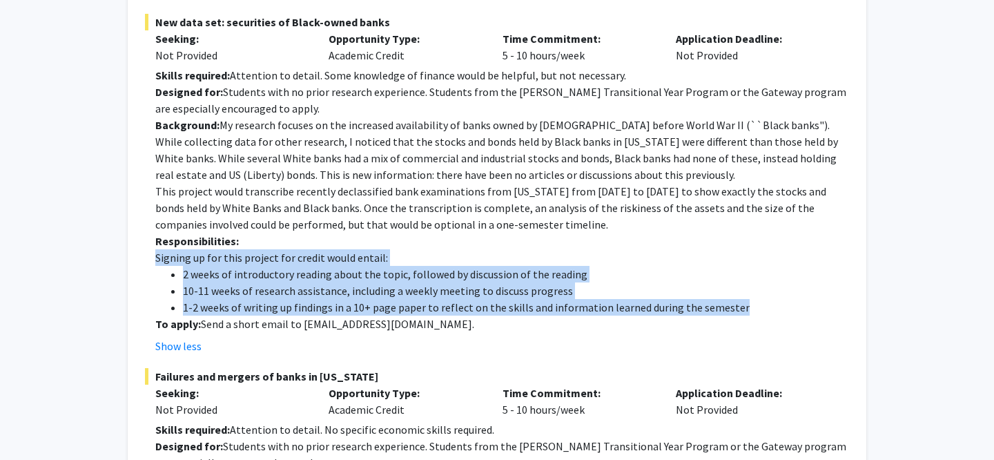
drag, startPoint x: 164, startPoint y: 224, endPoint x: 726, endPoint y: 271, distance: 564.1
click at [726, 271] on div "Skills required: Attention to detail. Some knowledge of finance would be helpfu…" at bounding box center [502, 199] width 694 height 265
copy div "Signing up for this project for credit would entail: 2 weeks of introductory re…"
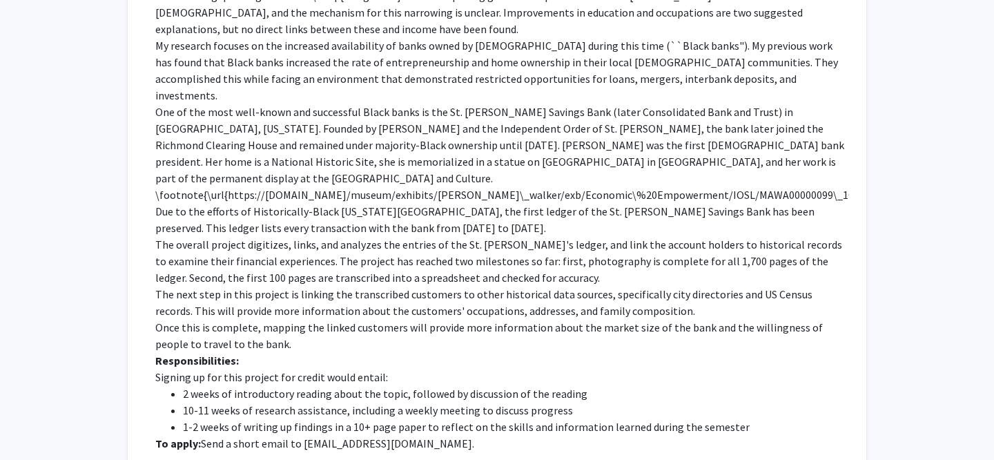
scroll to position [413, 0]
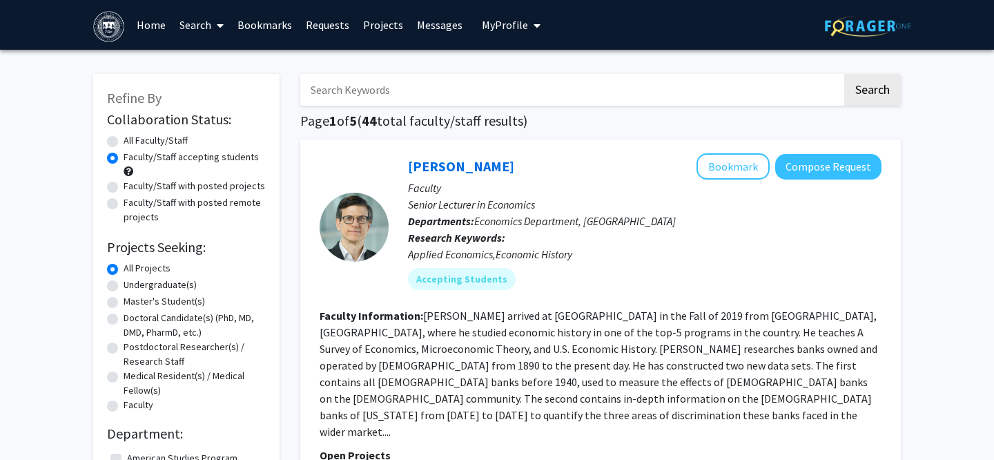
click at [265, 24] on link "Bookmarks" at bounding box center [265, 25] width 68 height 48
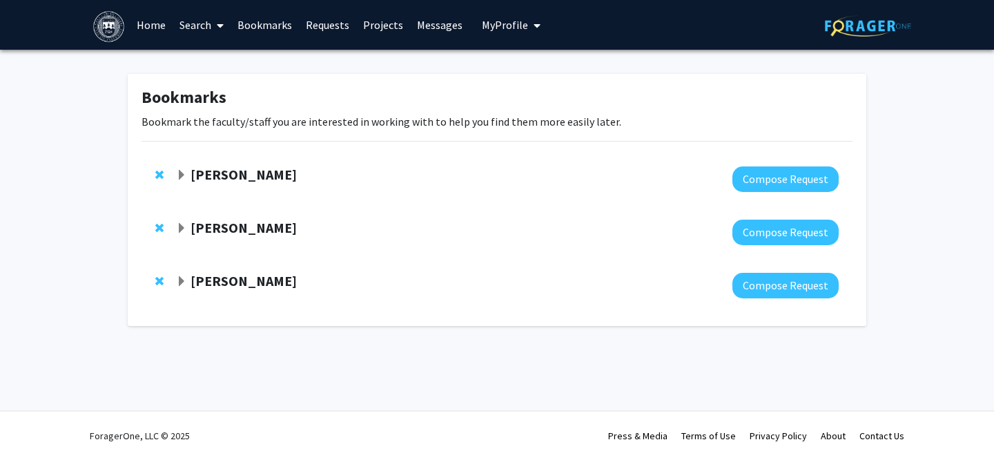
click at [219, 173] on strong "[PERSON_NAME]" at bounding box center [244, 174] width 106 height 17
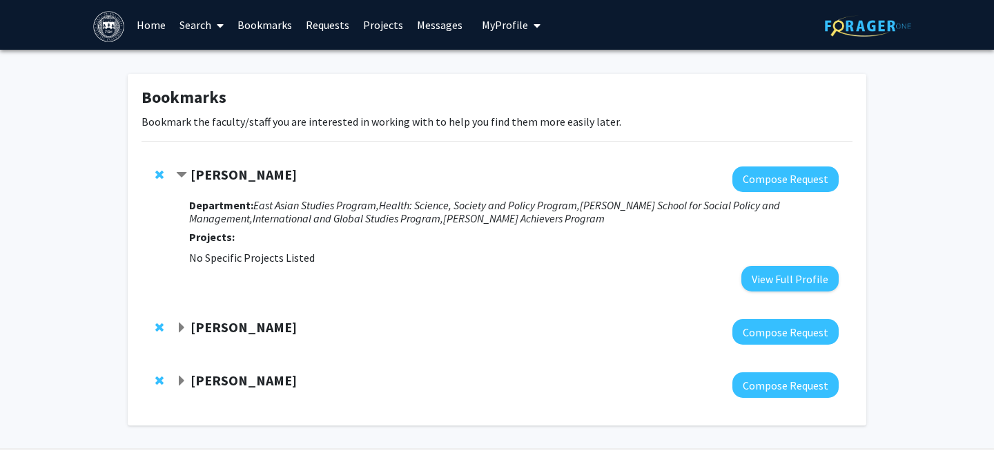
click at [204, 171] on strong "[PERSON_NAME]" at bounding box center [244, 174] width 106 height 17
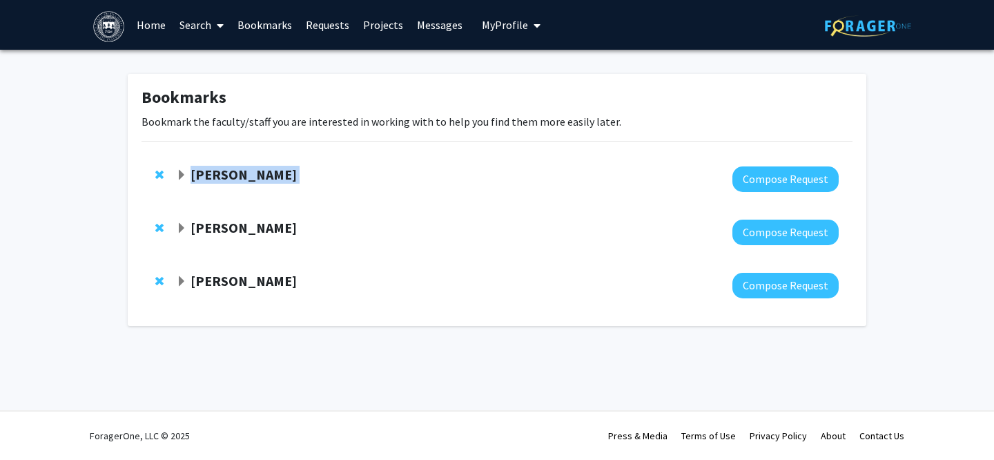
drag, startPoint x: 204, startPoint y: 171, endPoint x: 282, endPoint y: 171, distance: 78.0
click at [282, 171] on strong "[PERSON_NAME]" at bounding box center [244, 174] width 106 height 17
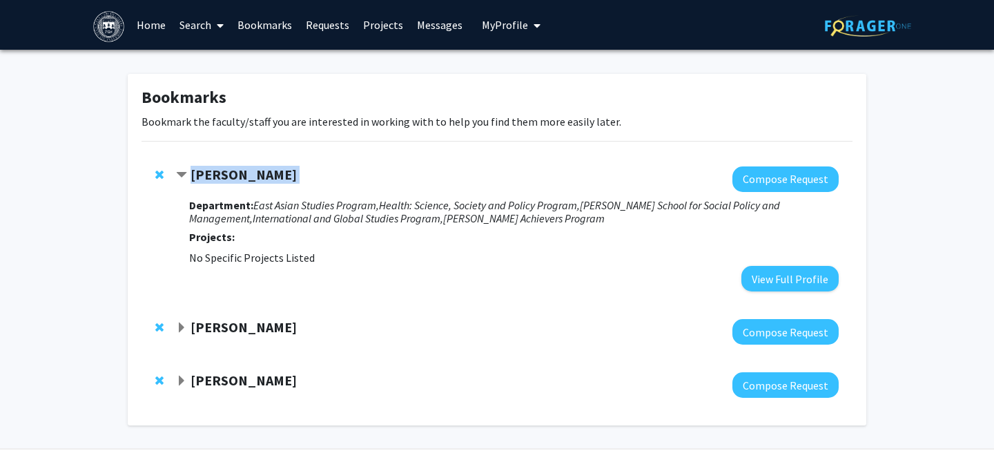
copy strong "[PERSON_NAME]"
